Goal: Task Accomplishment & Management: Manage account settings

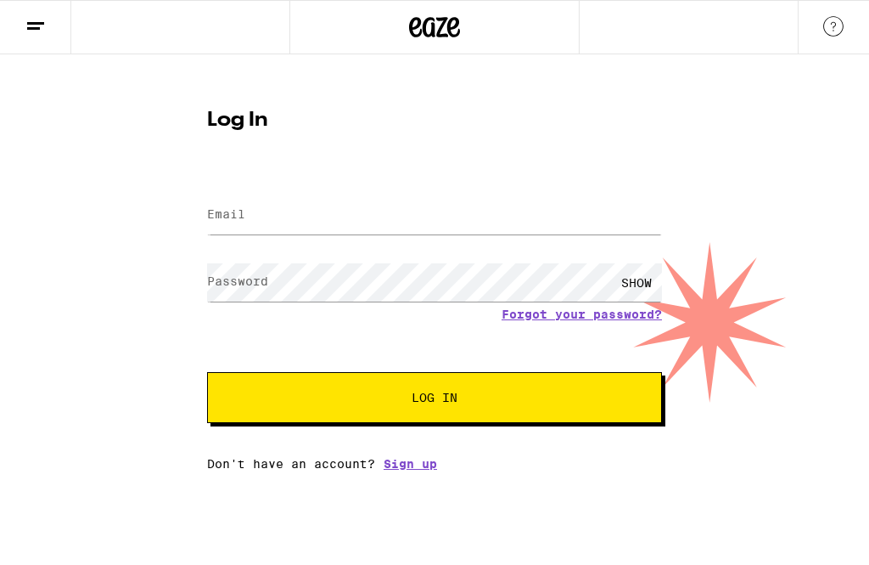
click at [419, 22] on icon at bounding box center [415, 27] width 13 height 20
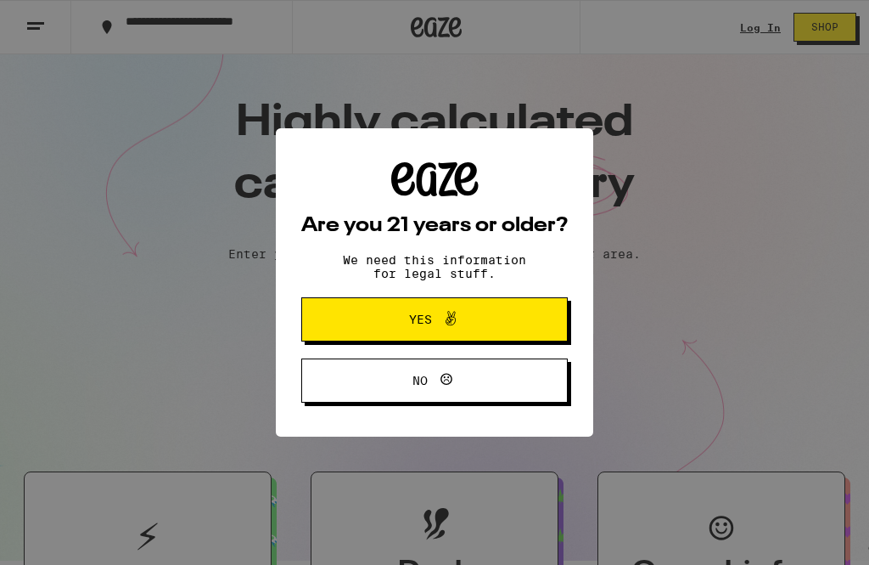
click at [432, 315] on span at bounding box center [446, 319] width 29 height 22
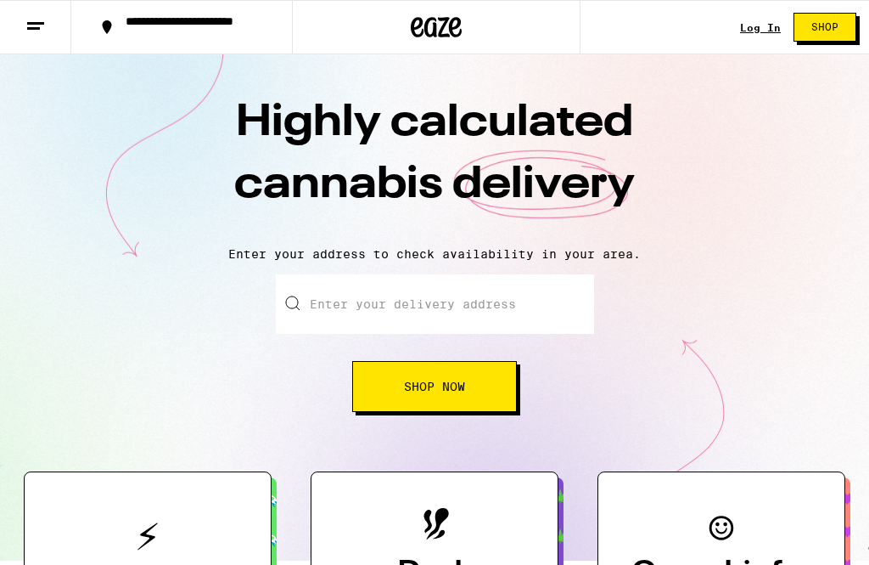
click at [774, 29] on link "Log In" at bounding box center [760, 27] width 41 height 11
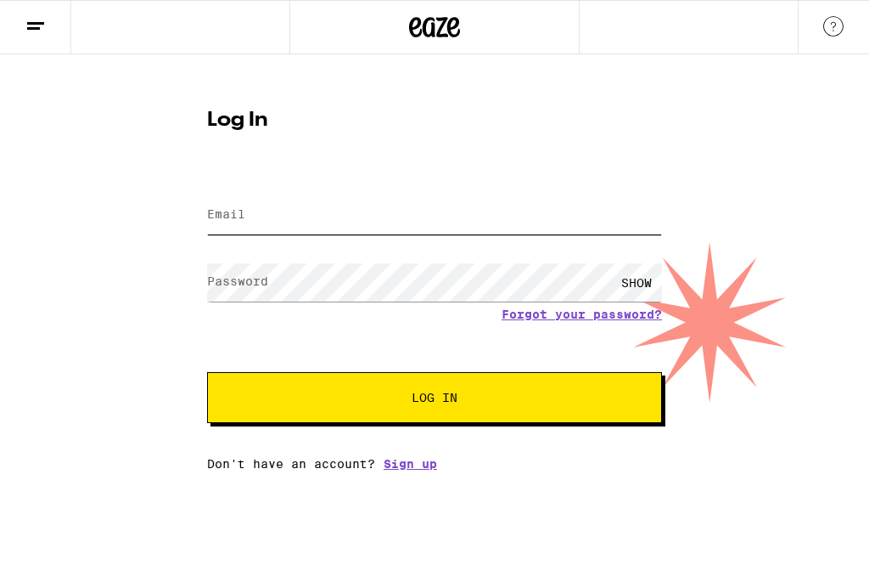
click at [290, 217] on input "Email" at bounding box center [434, 215] width 455 height 38
type input "[EMAIL_ADDRESS][DOMAIN_NAME]"
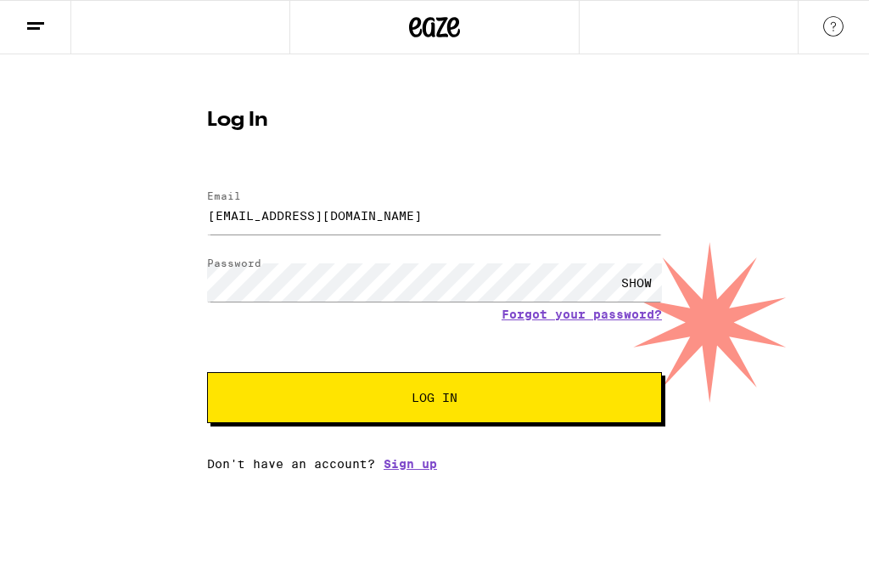
click at [435, 400] on button "Log In" at bounding box center [434, 397] width 455 height 51
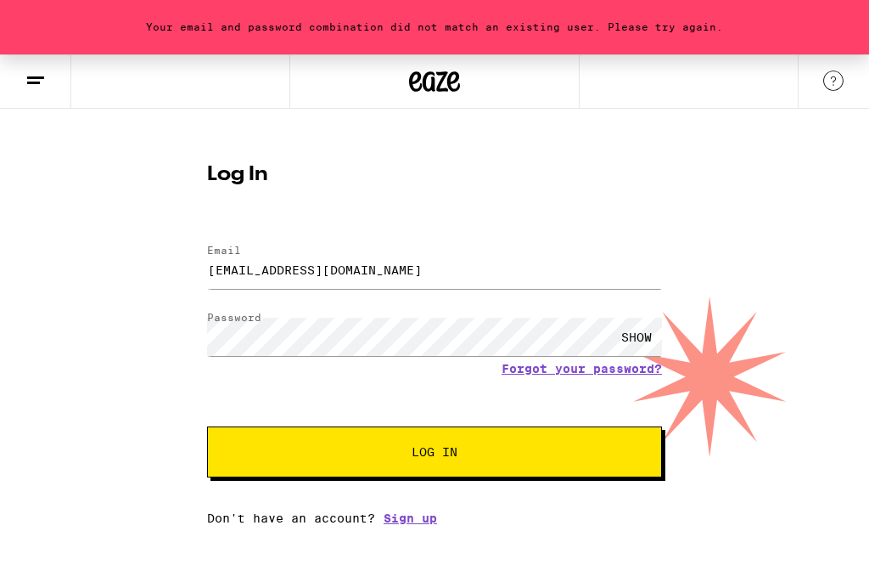
click at [450, 456] on span "Log In" at bounding box center [435, 452] width 46 height 12
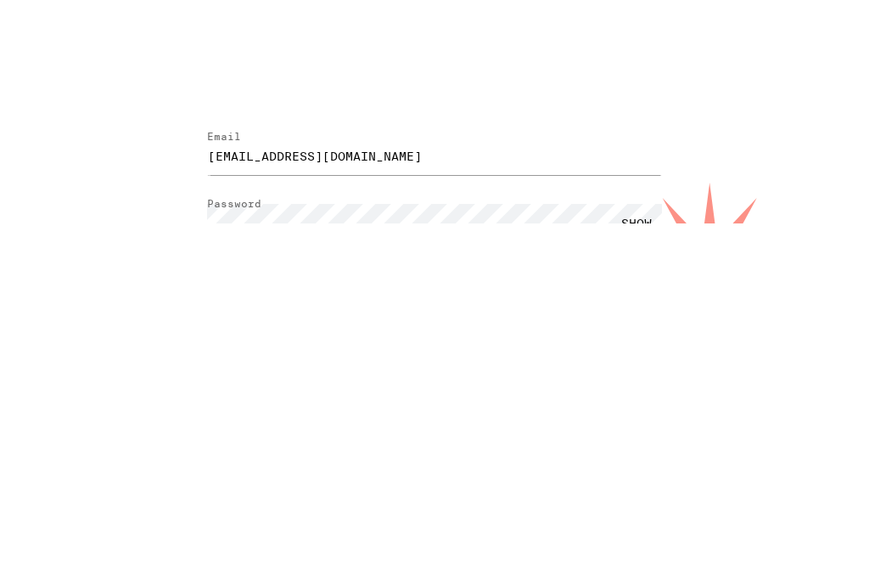
click at [630, 318] on div "SHOW" at bounding box center [636, 337] width 51 height 38
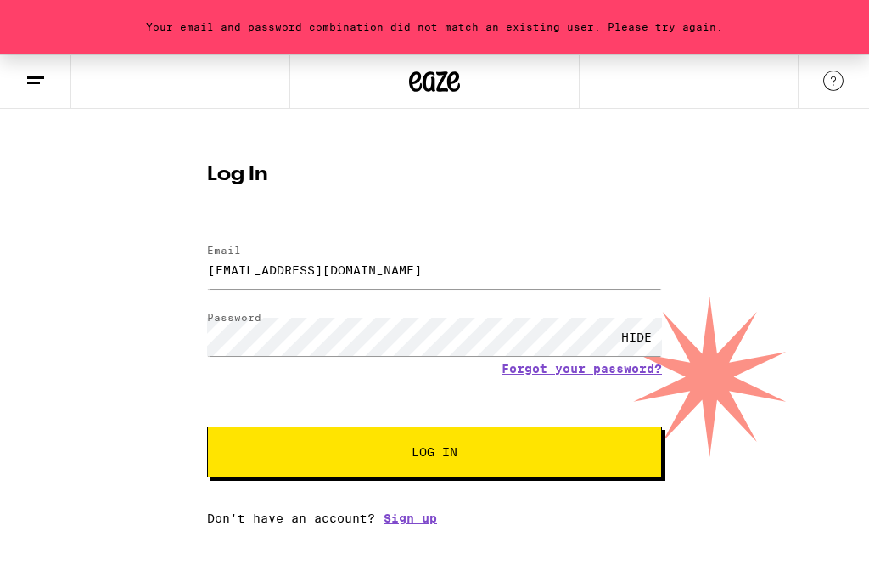
click at [443, 464] on button "Log In" at bounding box center [434, 451] width 455 height 51
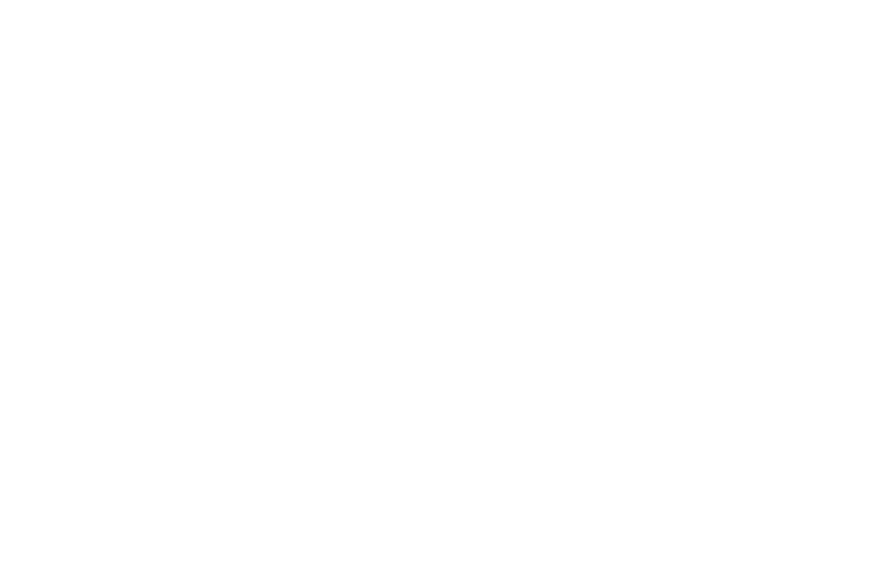
click at [534, 426] on button "Log In" at bounding box center [434, 451] width 455 height 51
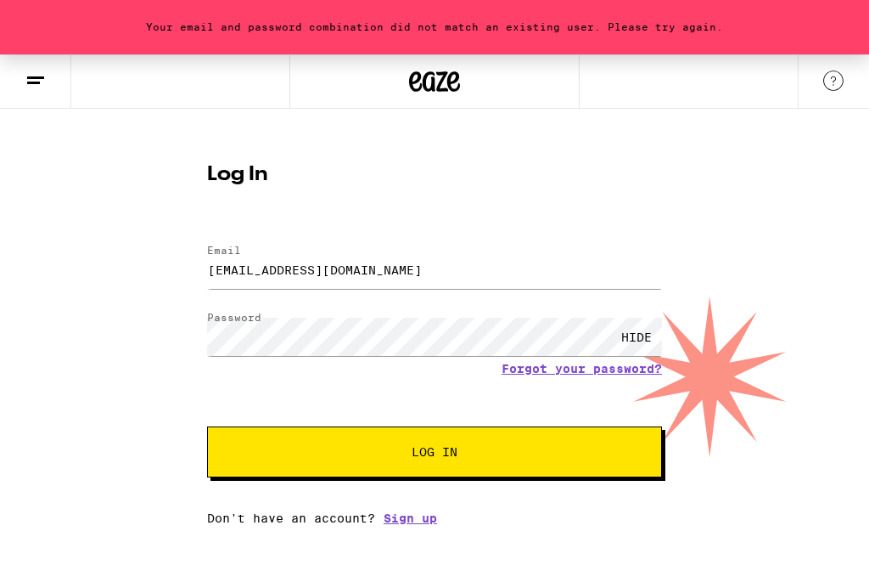
click at [503, 442] on button "Log In" at bounding box center [434, 451] width 455 height 51
